Goal: Task Accomplishment & Management: Use online tool/utility

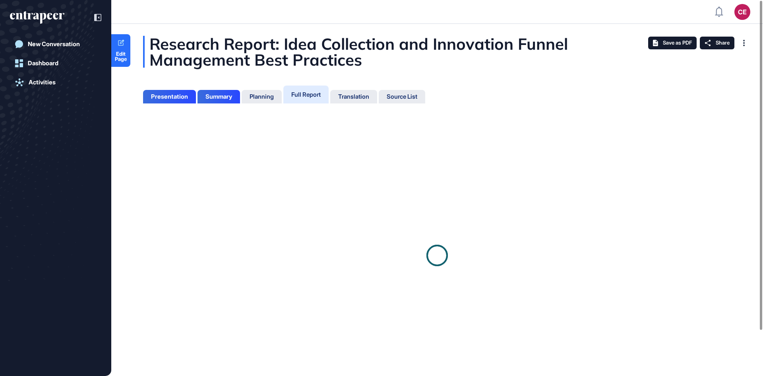
scroll to position [4, 0]
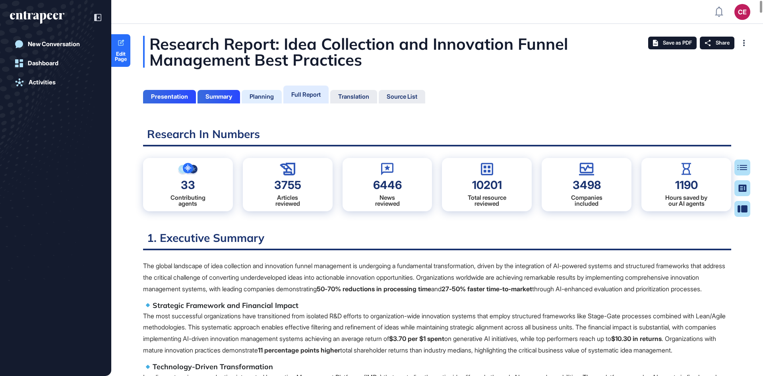
click at [270, 95] on div "Planning" at bounding box center [262, 96] width 24 height 7
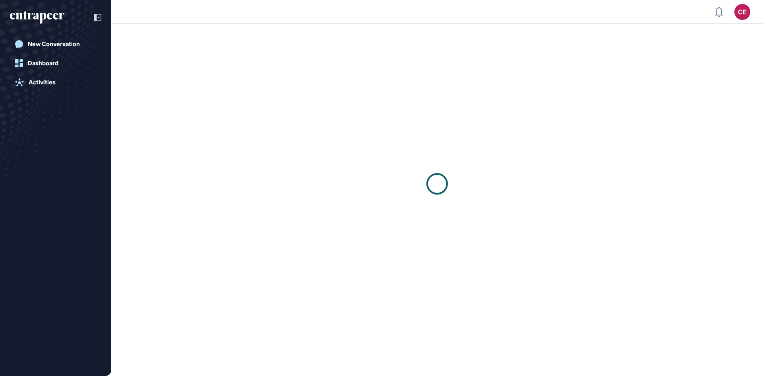
scroll to position [0, 0]
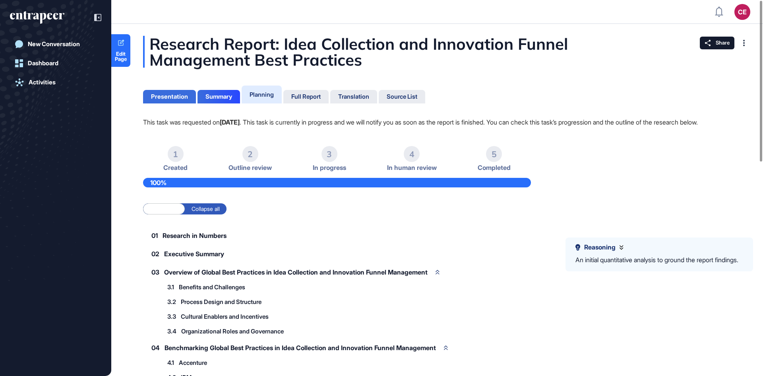
click at [187, 97] on div "Presentation" at bounding box center [169, 96] width 37 height 7
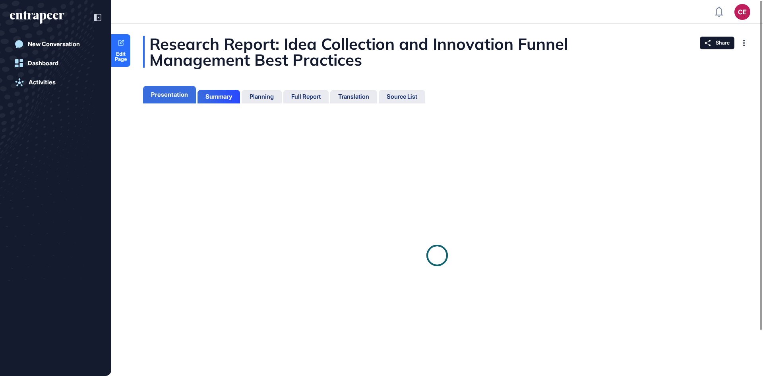
scroll to position [4, 0]
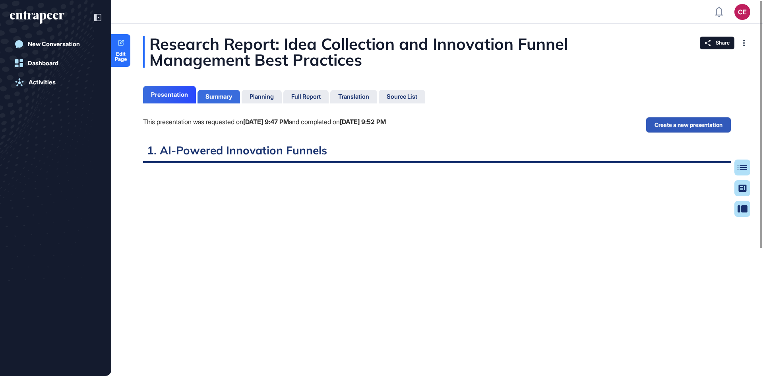
scroll to position [336, 2]
click at [225, 97] on div "Summary" at bounding box center [218, 96] width 27 height 7
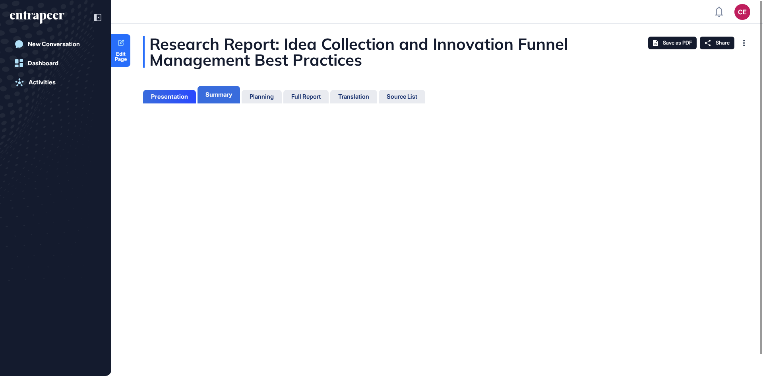
scroll to position [4, 0]
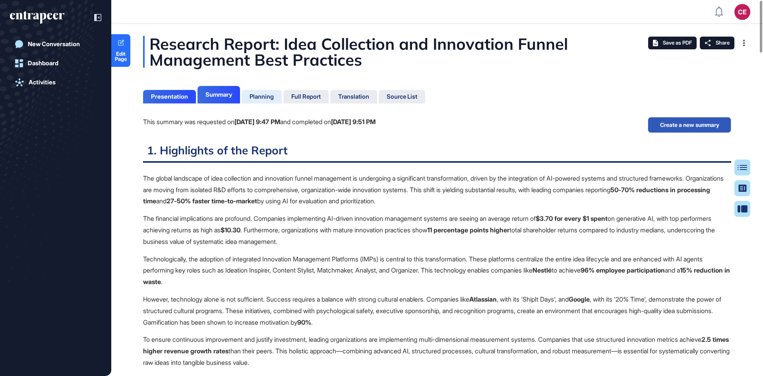
scroll to position [4, 0]
click at [278, 97] on div "Planning" at bounding box center [262, 97] width 40 height 14
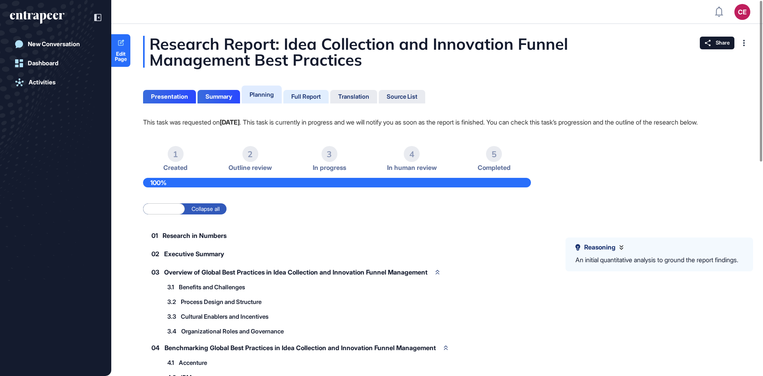
click at [312, 99] on div "Full Report" at bounding box center [305, 96] width 29 height 7
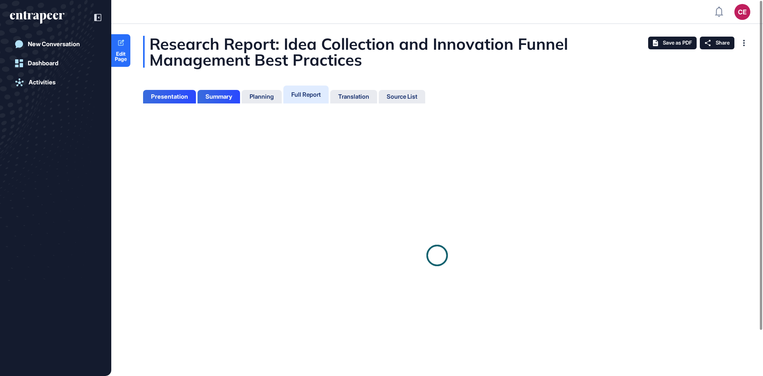
scroll to position [4, 0]
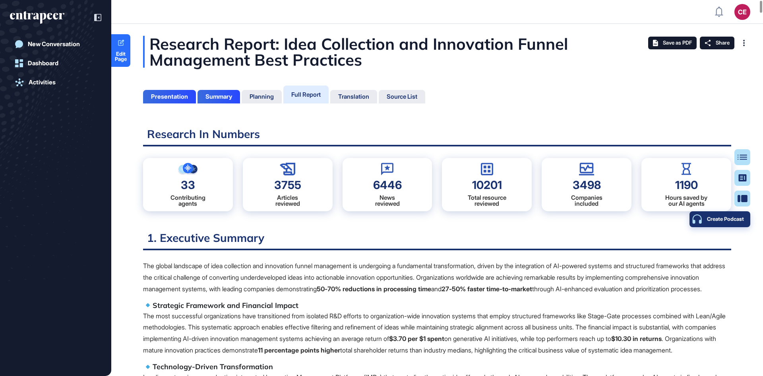
scroll to position [336, 2]
click at [744, 220] on div "Create Podcast" at bounding box center [720, 219] width 48 height 6
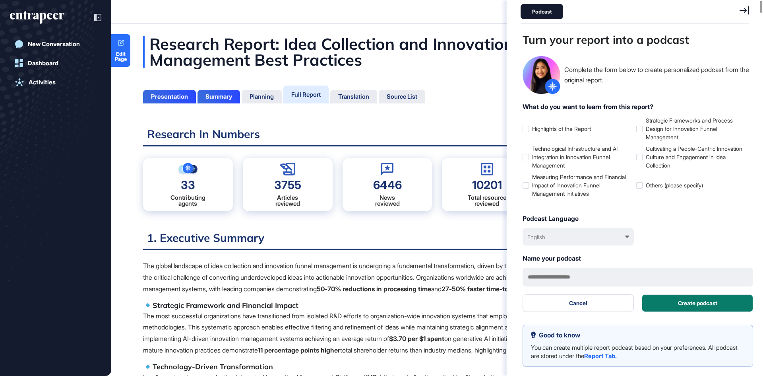
scroll to position [336, 231]
click at [745, 9] on icon at bounding box center [745, 10] width 10 height 8
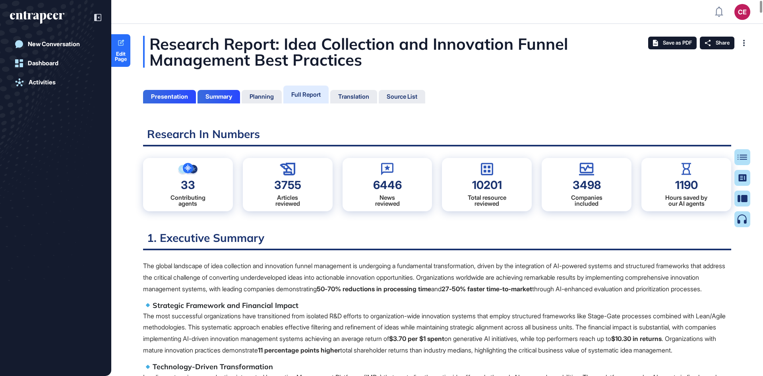
scroll to position [336, 2]
